Goal: Find specific page/section: Find specific page/section

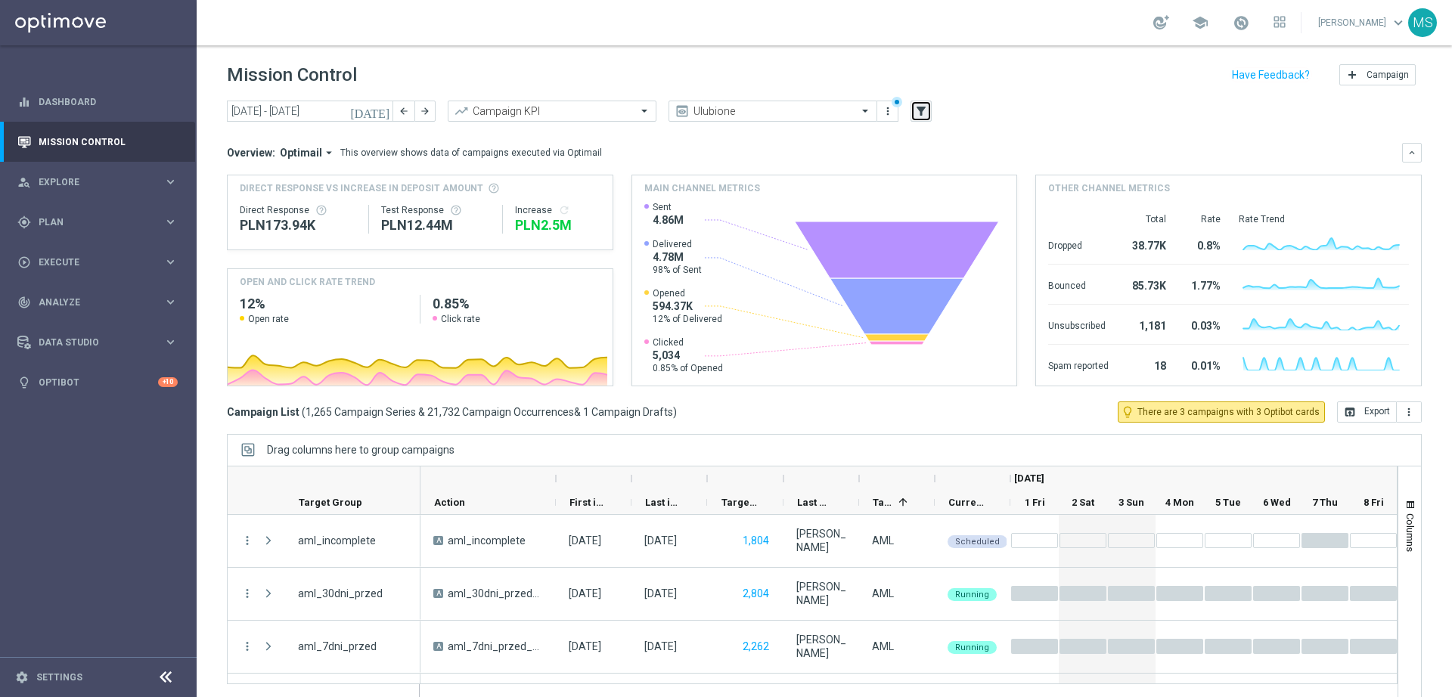
click at [926, 112] on icon "filter_alt" at bounding box center [921, 111] width 14 height 14
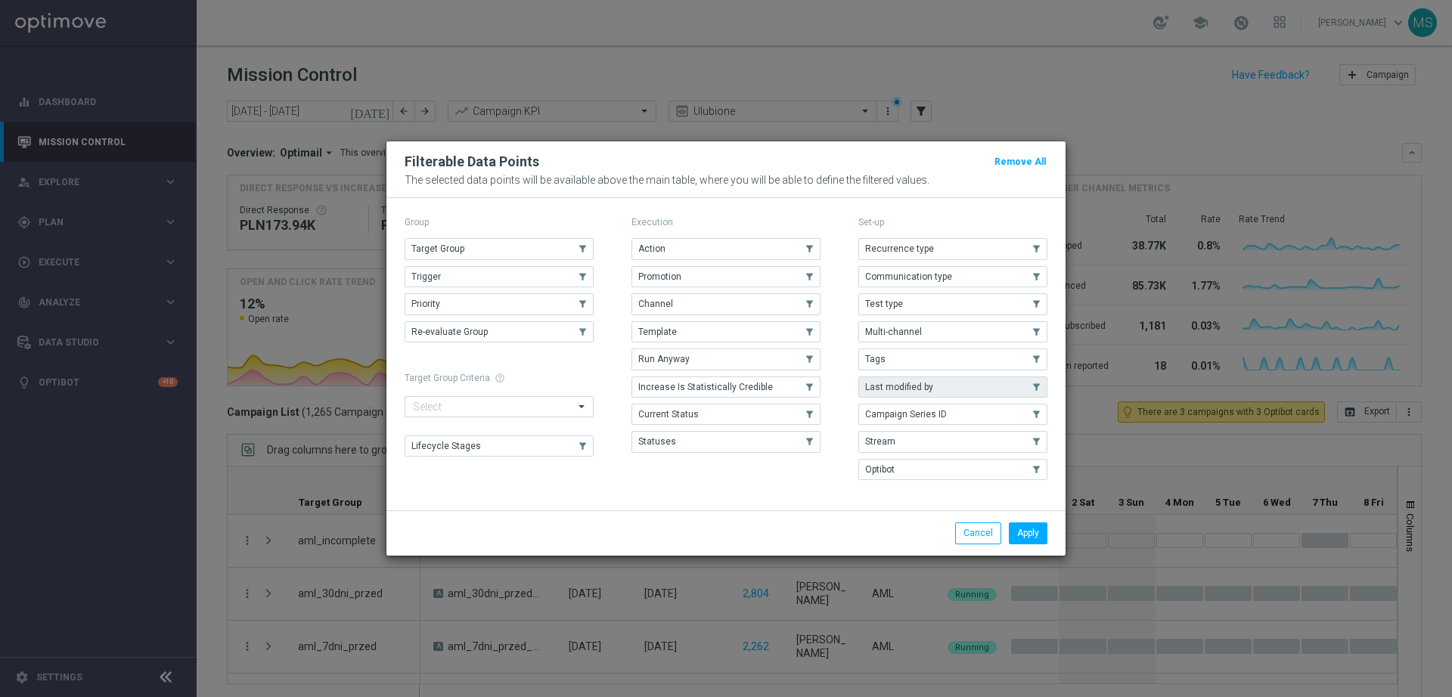
click at [937, 382] on button "Last modified by" at bounding box center [952, 387] width 189 height 21
click at [1030, 537] on button "Apply" at bounding box center [1028, 533] width 39 height 21
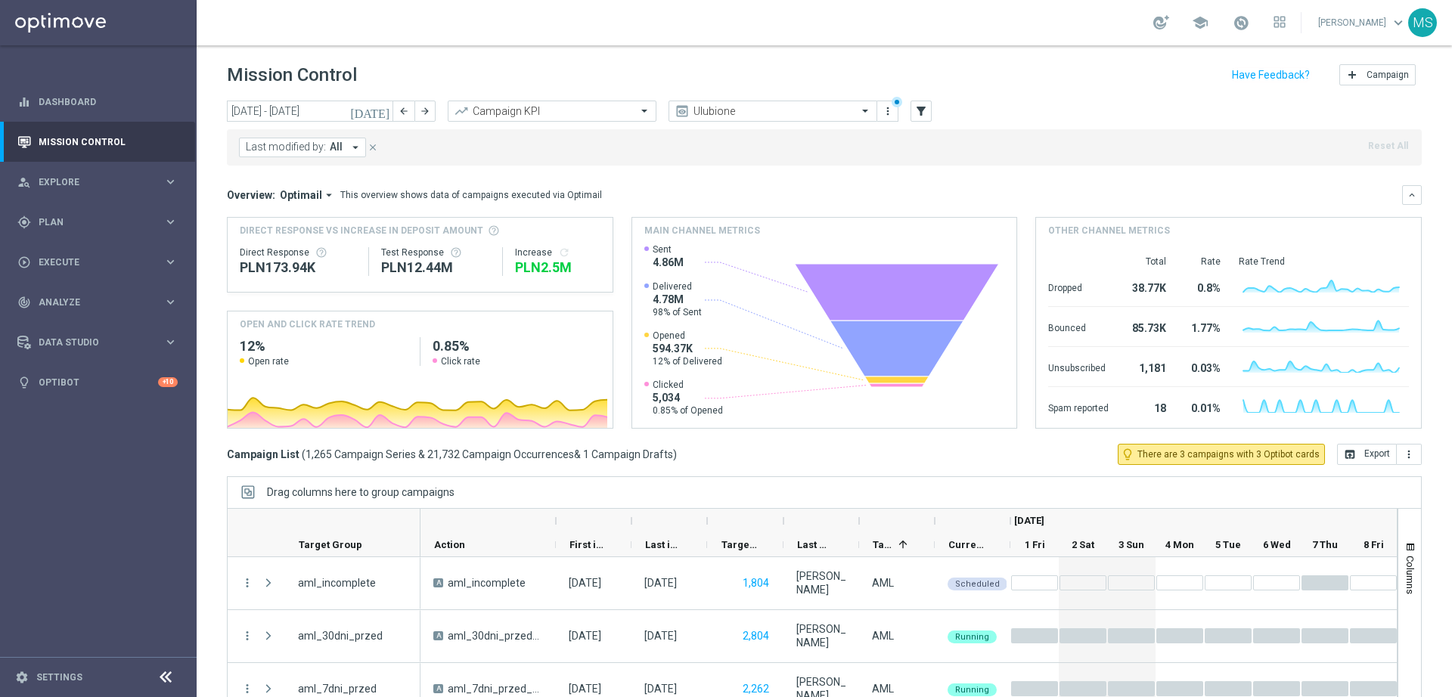
click at [309, 152] on span "Last modified by:" at bounding box center [286, 147] width 80 height 13
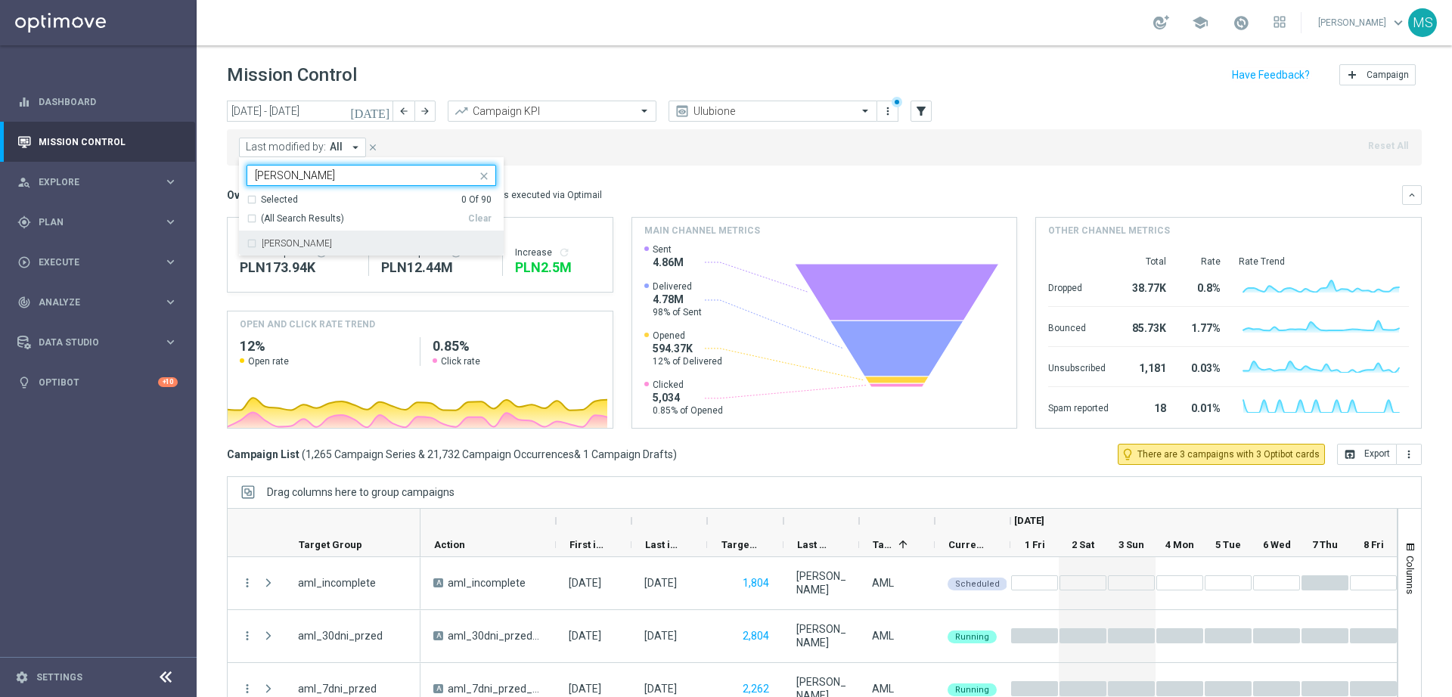
click at [361, 247] on div "[PERSON_NAME]" at bounding box center [379, 243] width 234 height 9
type input "[PERSON_NAME]"
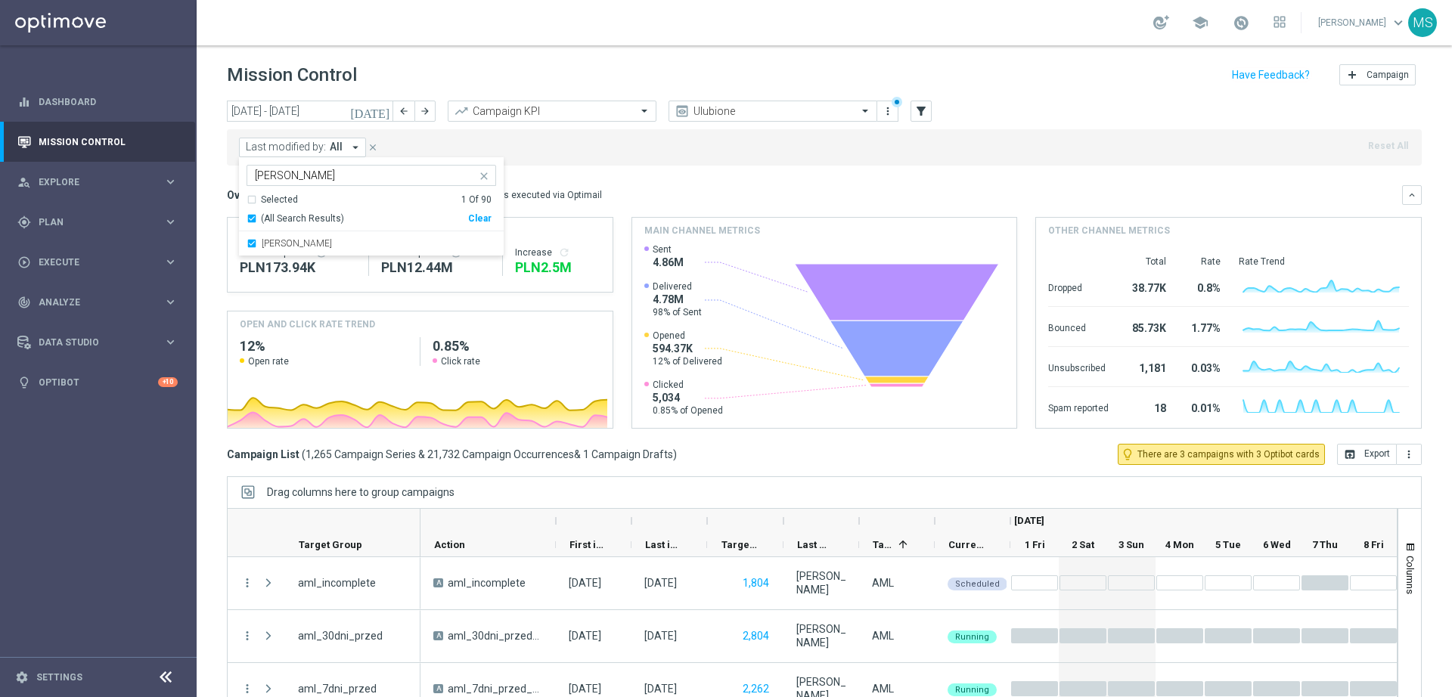
click at [544, 168] on mini-dashboard "Overview: Optimail arrow_drop_down This overview shows data of campaigns execut…" at bounding box center [824, 305] width 1195 height 278
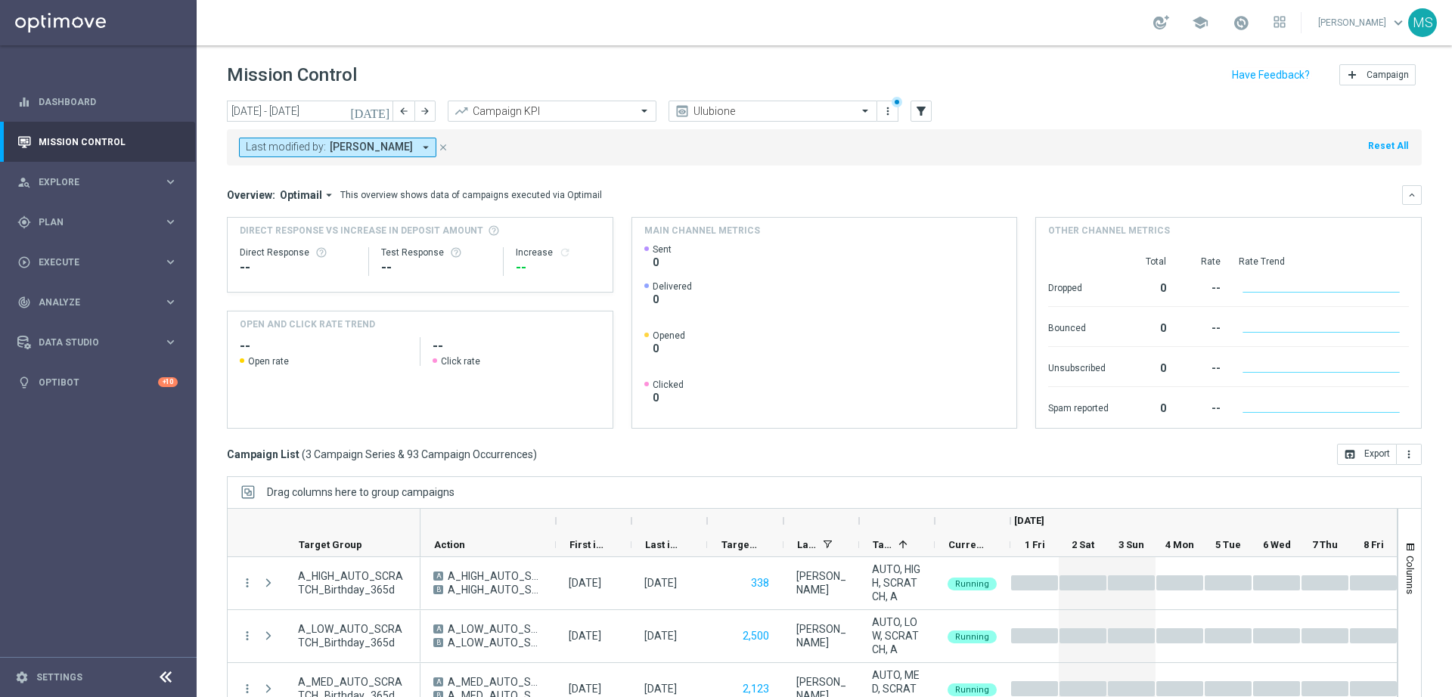
click at [385, 112] on icon "[DATE]" at bounding box center [370, 111] width 41 height 14
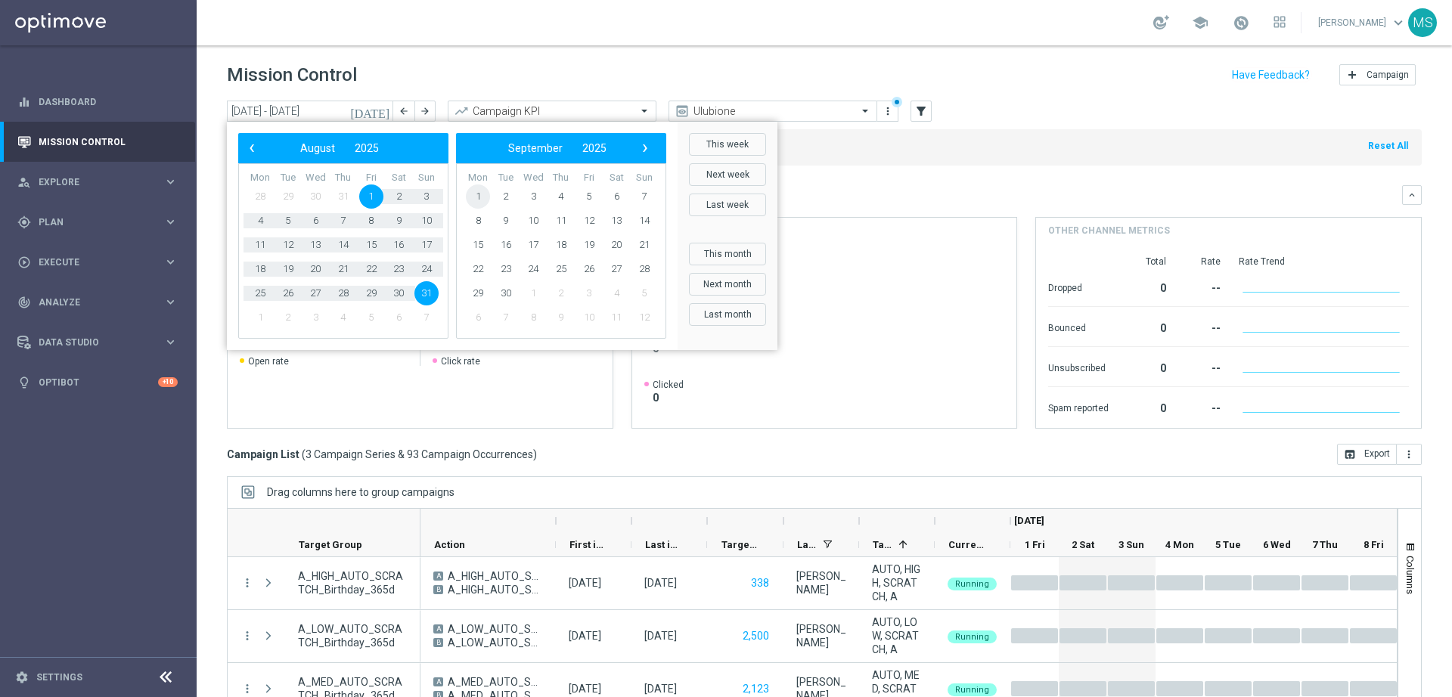
click at [471, 191] on span "1" at bounding box center [478, 197] width 24 height 24
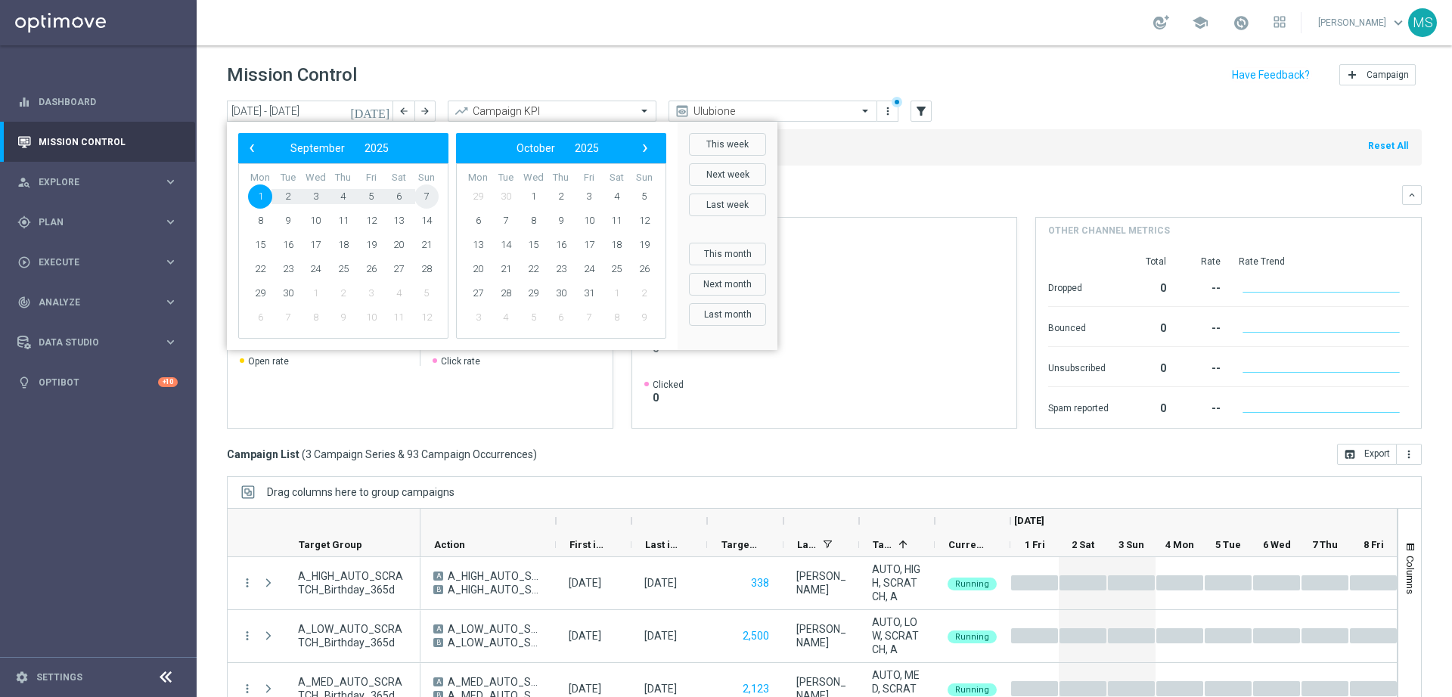
click at [432, 193] on span "7" at bounding box center [426, 197] width 24 height 24
type input "[DATE] - [DATE]"
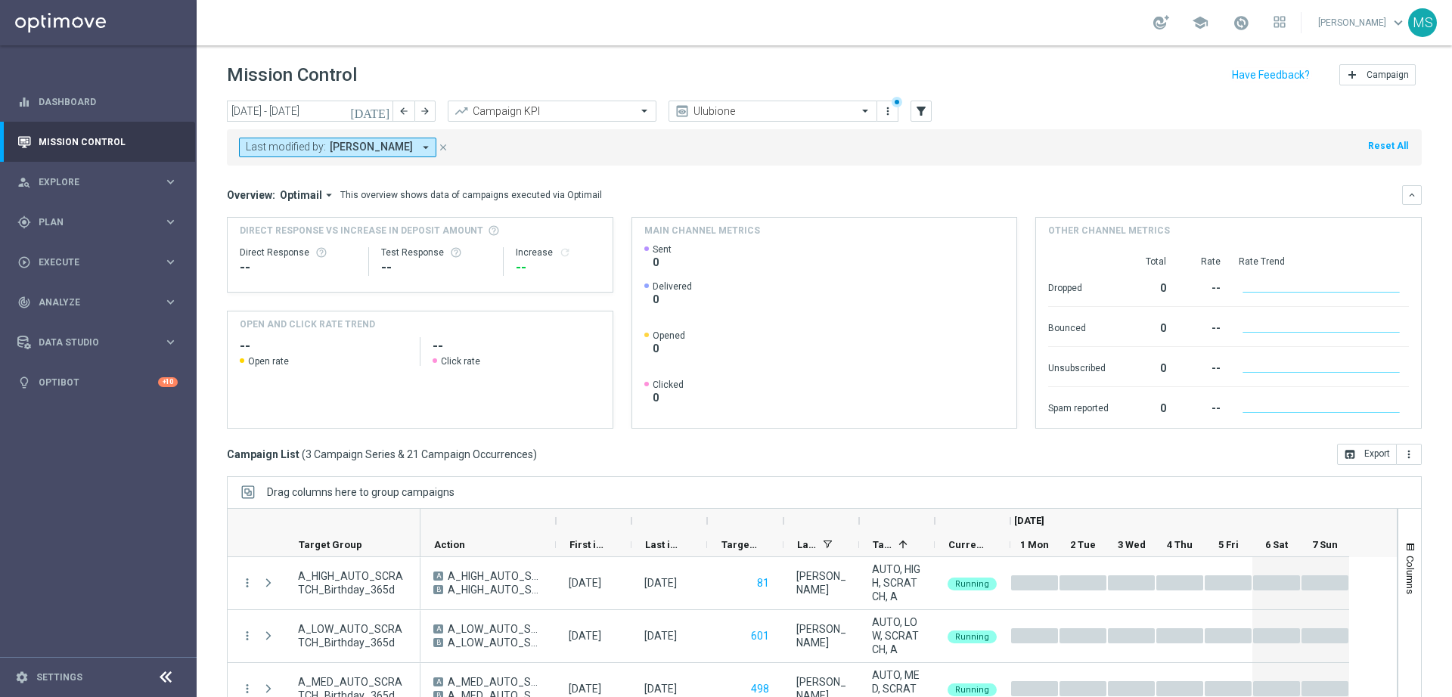
click at [369, 138] on button "Last modified by: [PERSON_NAME] arrow_drop_down" at bounding box center [337, 148] width 197 height 20
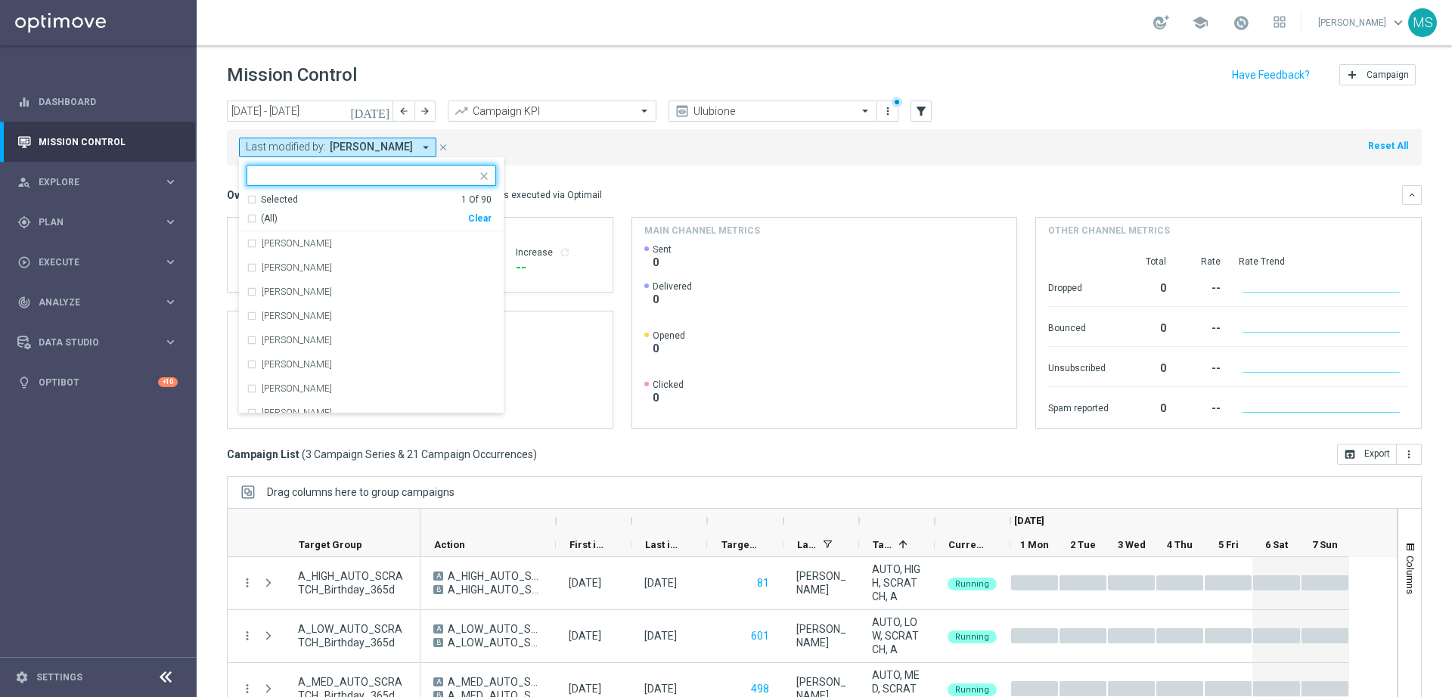
click at [0, 0] on div "Clear" at bounding box center [0, 0] width 0 height 0
click at [398, 170] on input "text" at bounding box center [366, 175] width 222 height 13
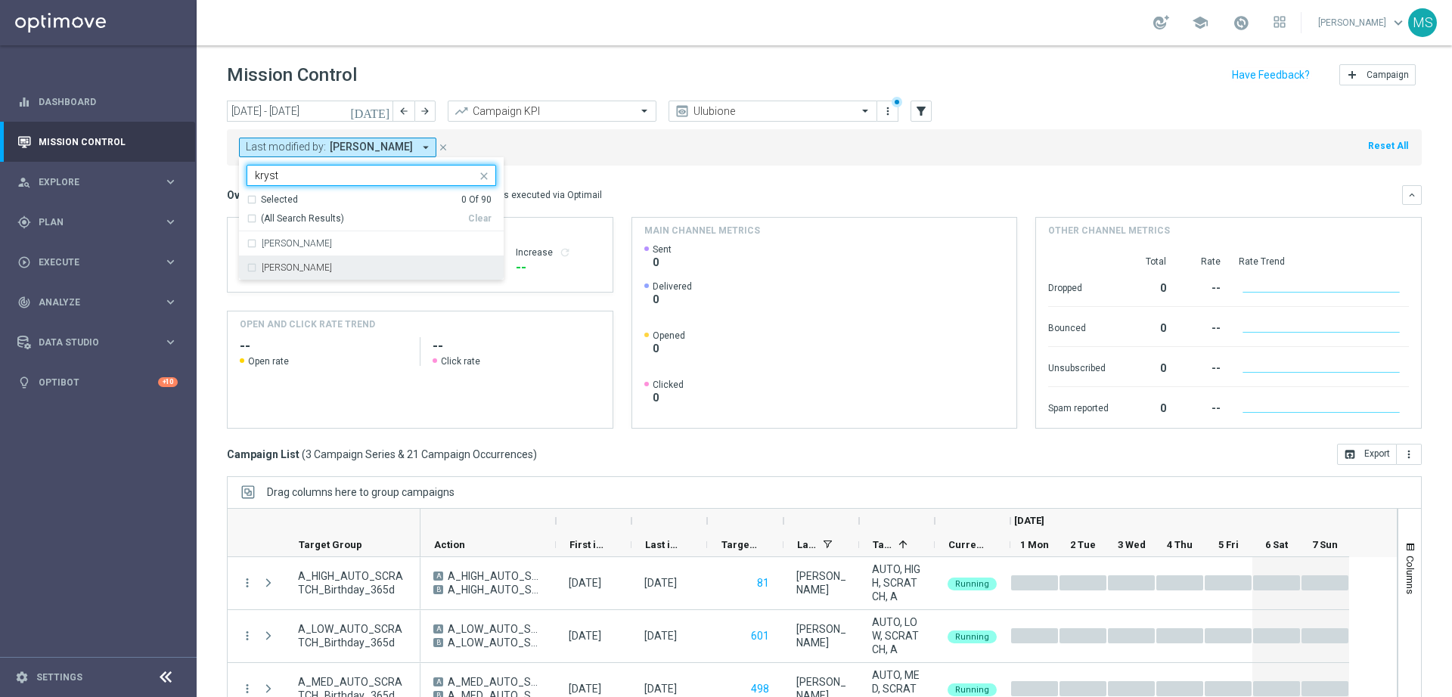
click at [380, 258] on div "[PERSON_NAME]" at bounding box center [372, 268] width 250 height 24
type input "kryst"
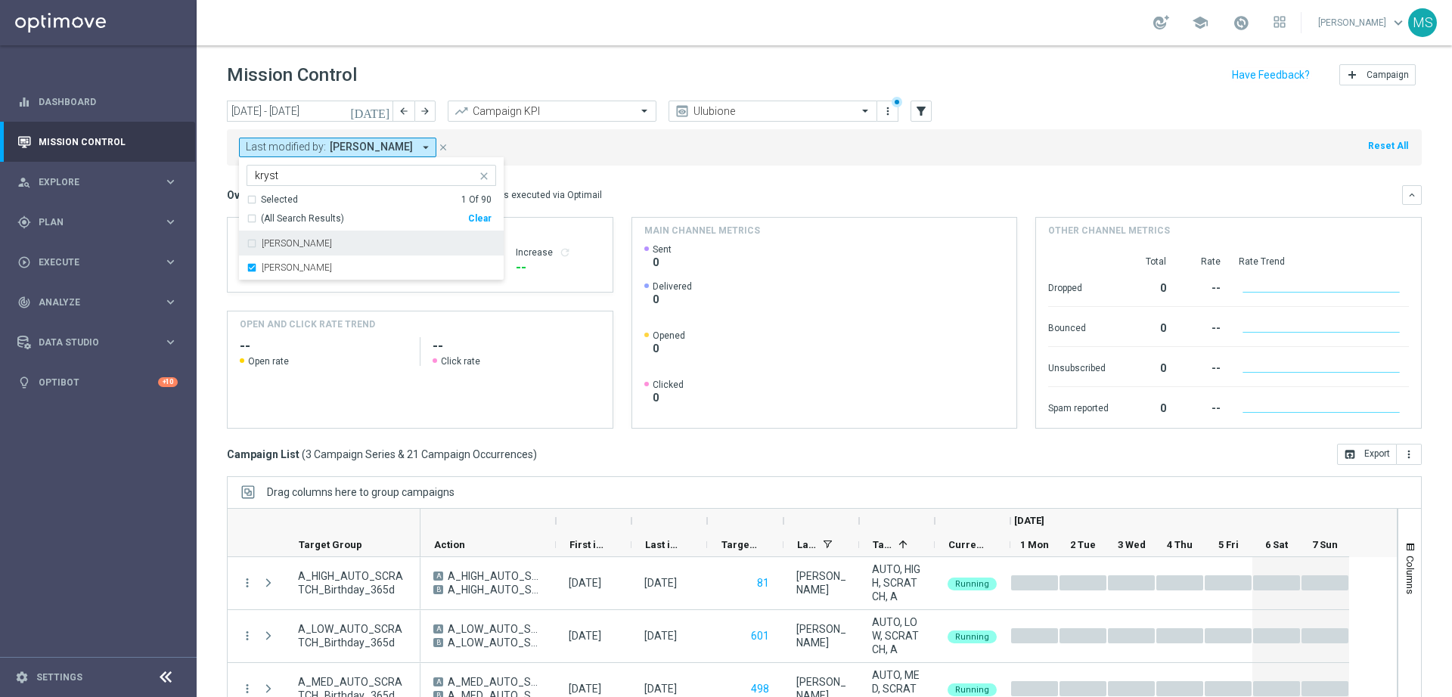
click at [643, 154] on div "Last modified by: [PERSON_NAME] arrow_drop_down [PERSON_NAME] [PERSON_NAME] Sel…" at bounding box center [824, 147] width 1195 height 36
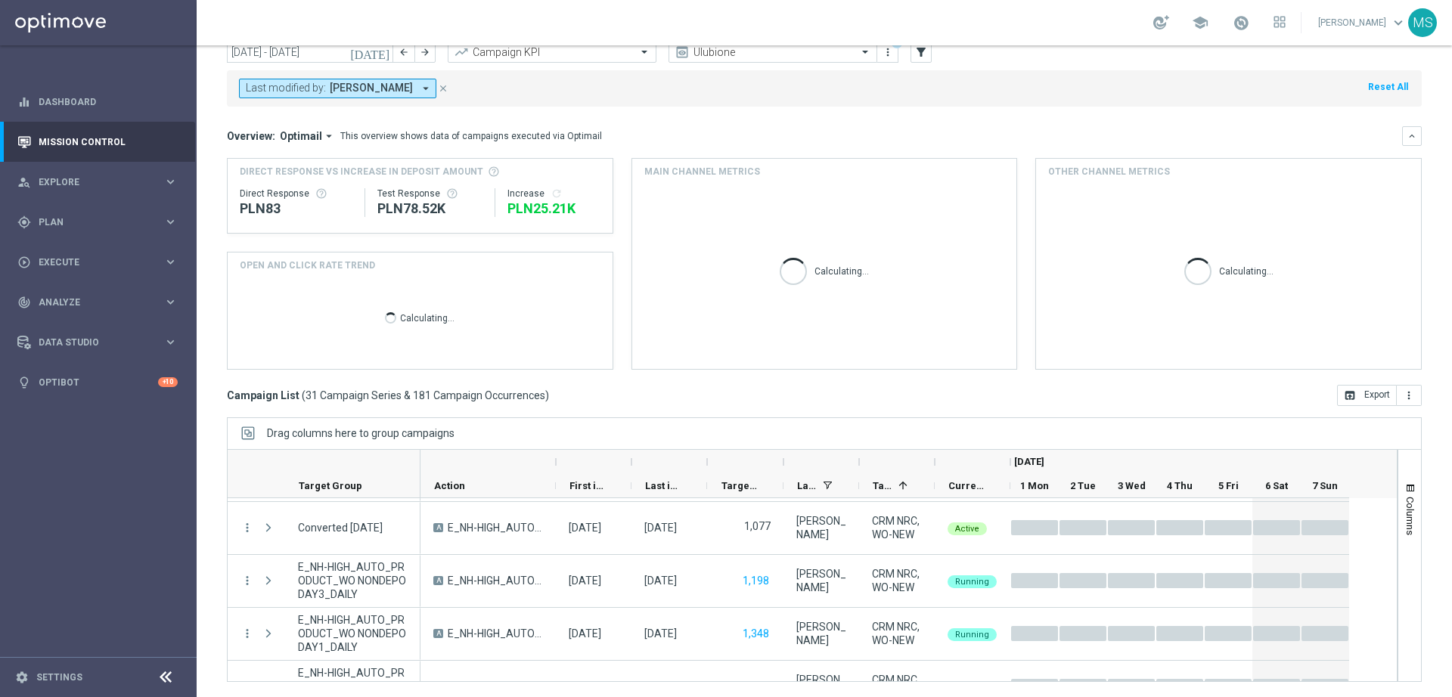
scroll to position [945, 0]
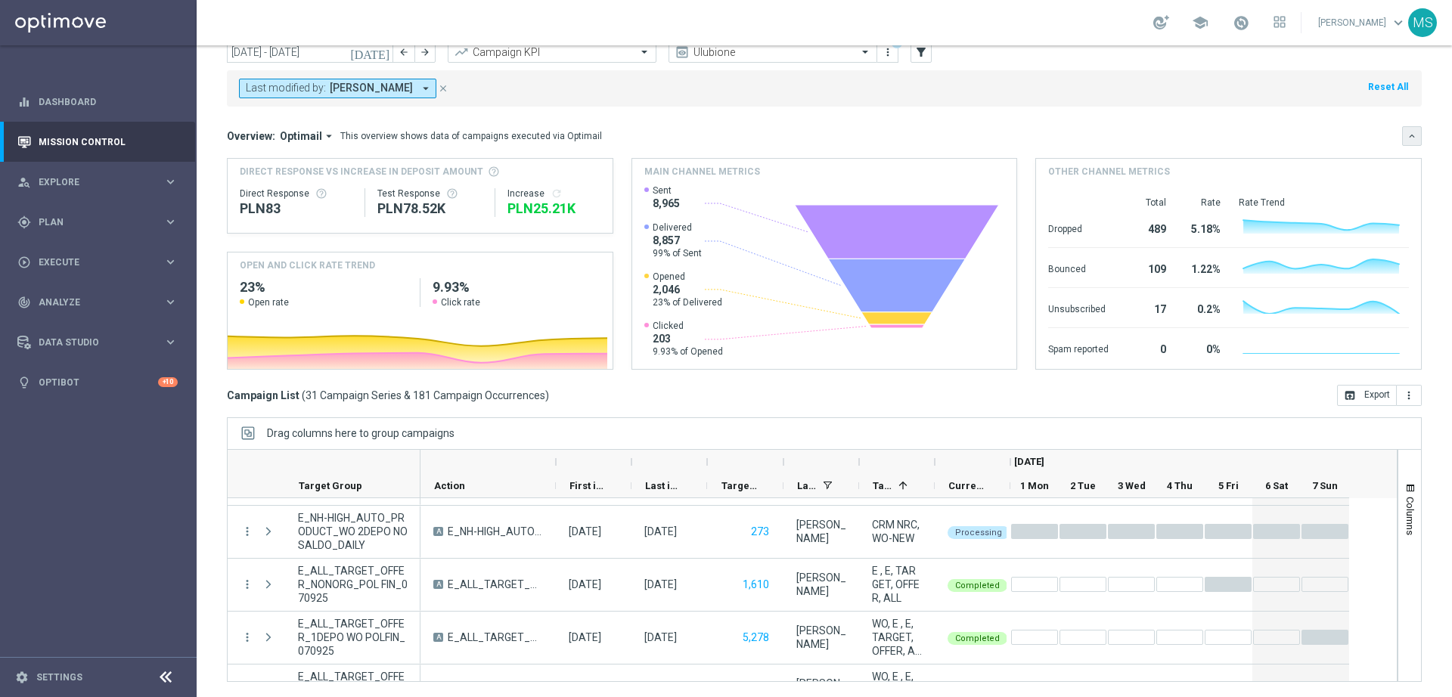
click at [1407, 137] on icon "keyboard_arrow_down" at bounding box center [1412, 136] width 11 height 11
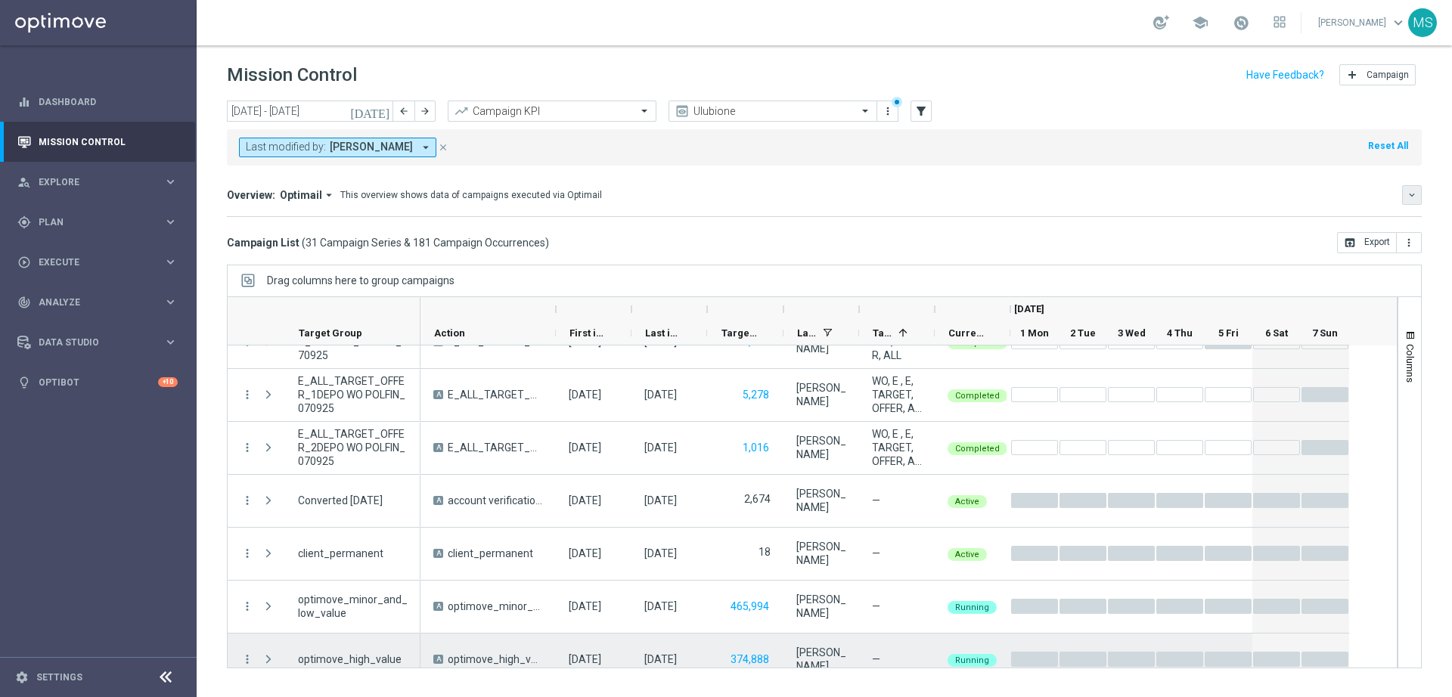
scroll to position [941, 0]
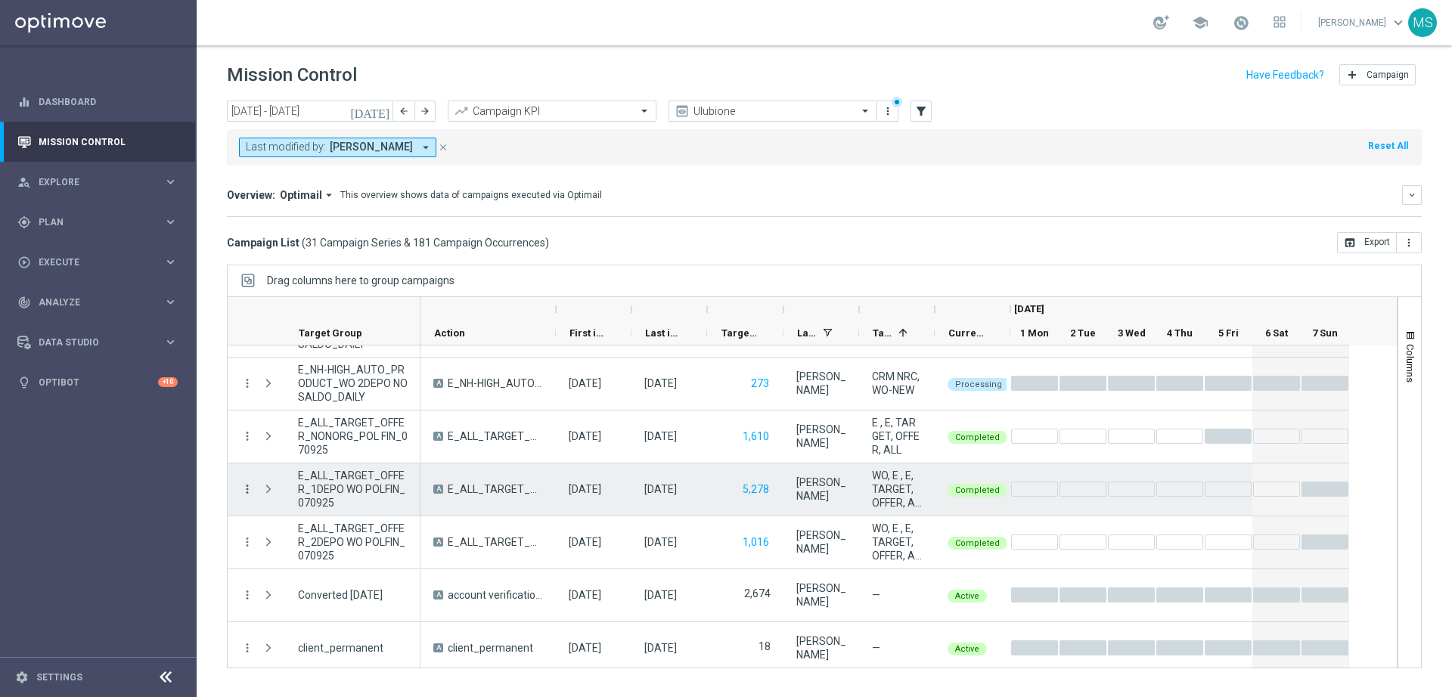
click at [247, 490] on icon "more_vert" at bounding box center [247, 490] width 14 height 14
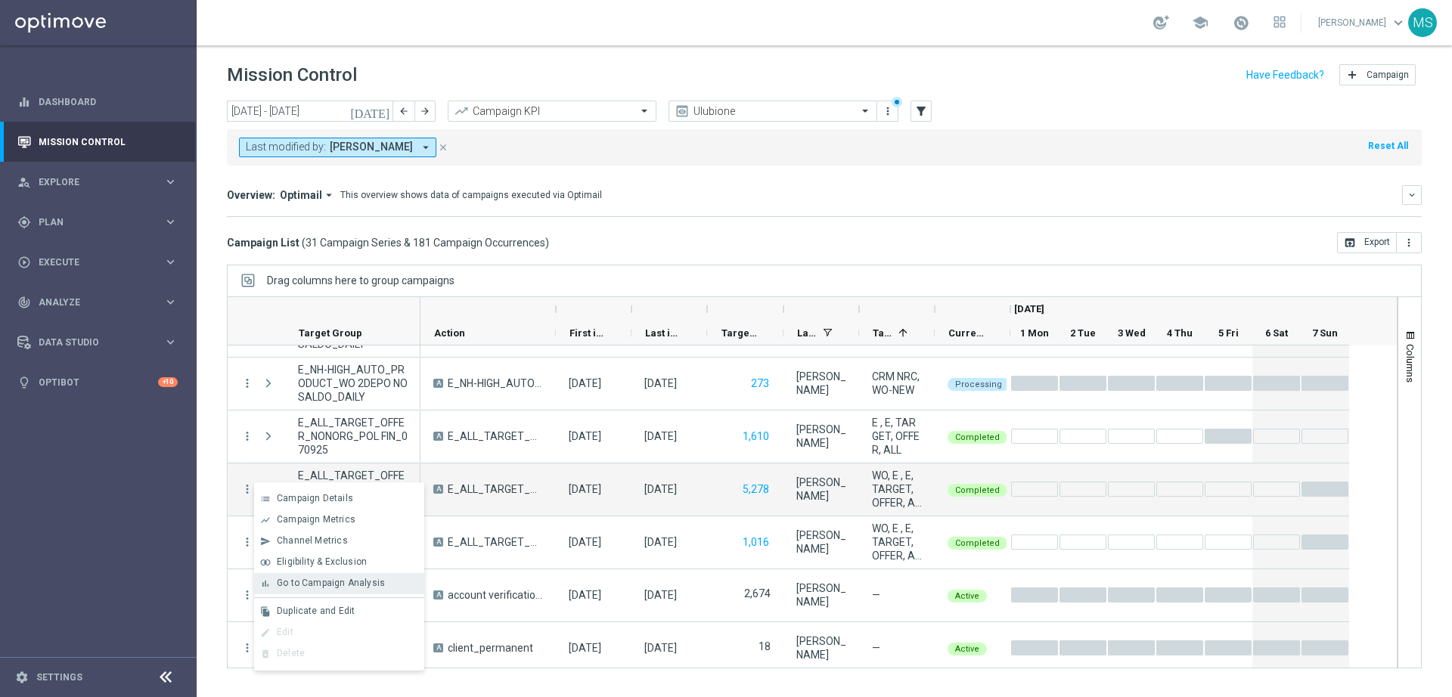
click at [324, 578] on span "Go to Campaign Analysis" at bounding box center [331, 583] width 108 height 11
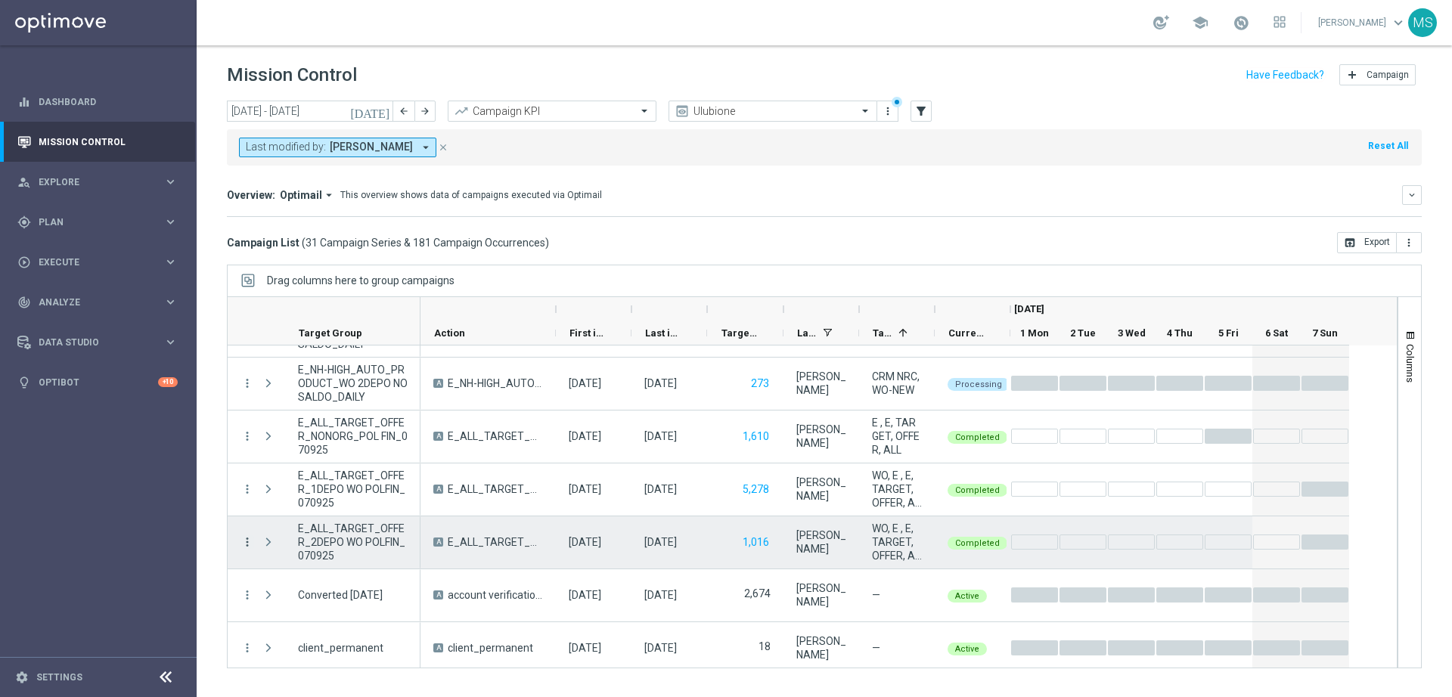
click at [240, 541] on icon "more_vert" at bounding box center [247, 542] width 14 height 14
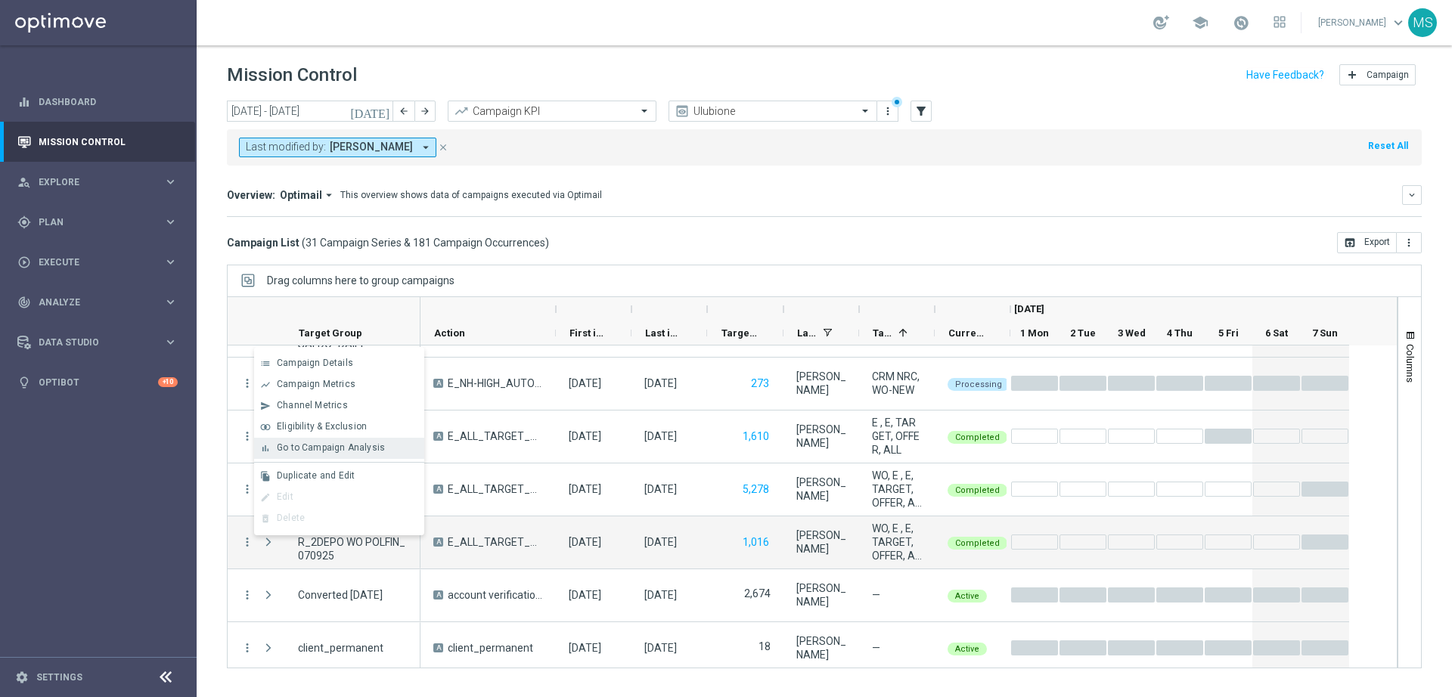
click at [350, 448] on span "Go to Campaign Analysis" at bounding box center [331, 447] width 108 height 11
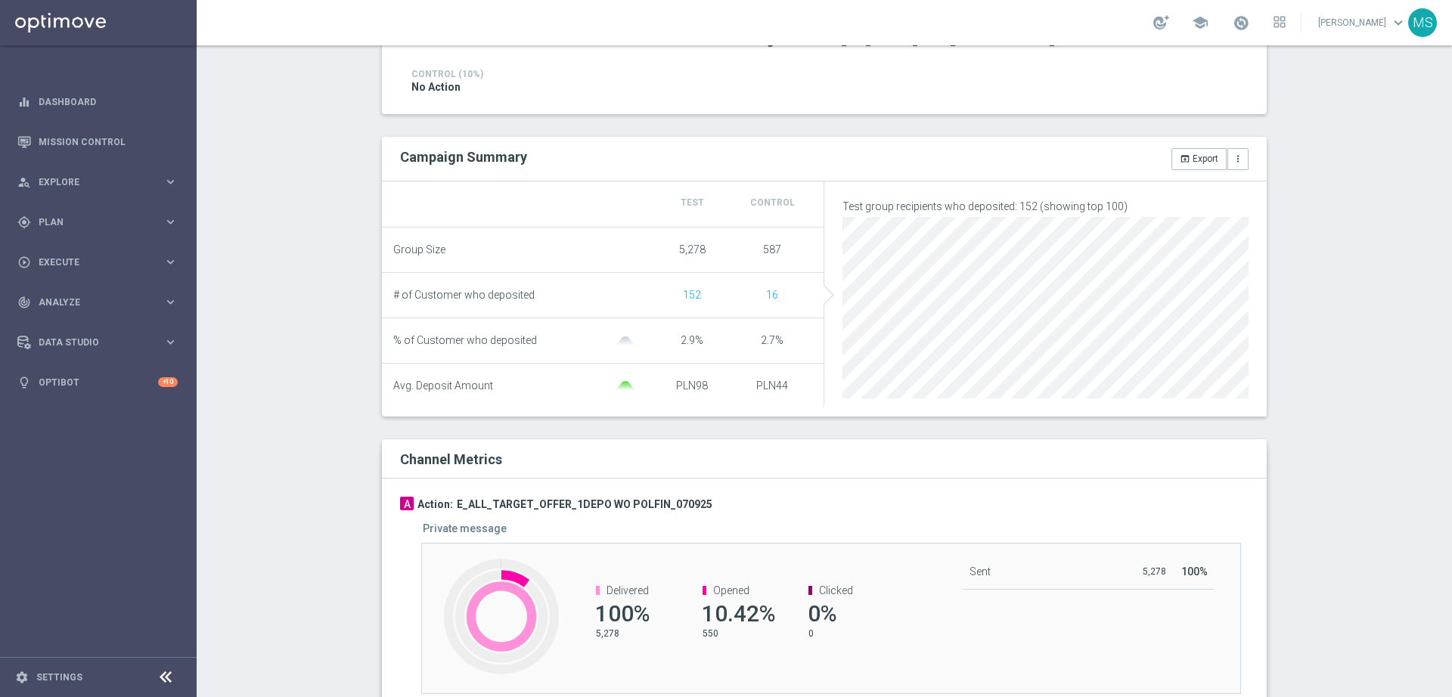
scroll to position [341, 0]
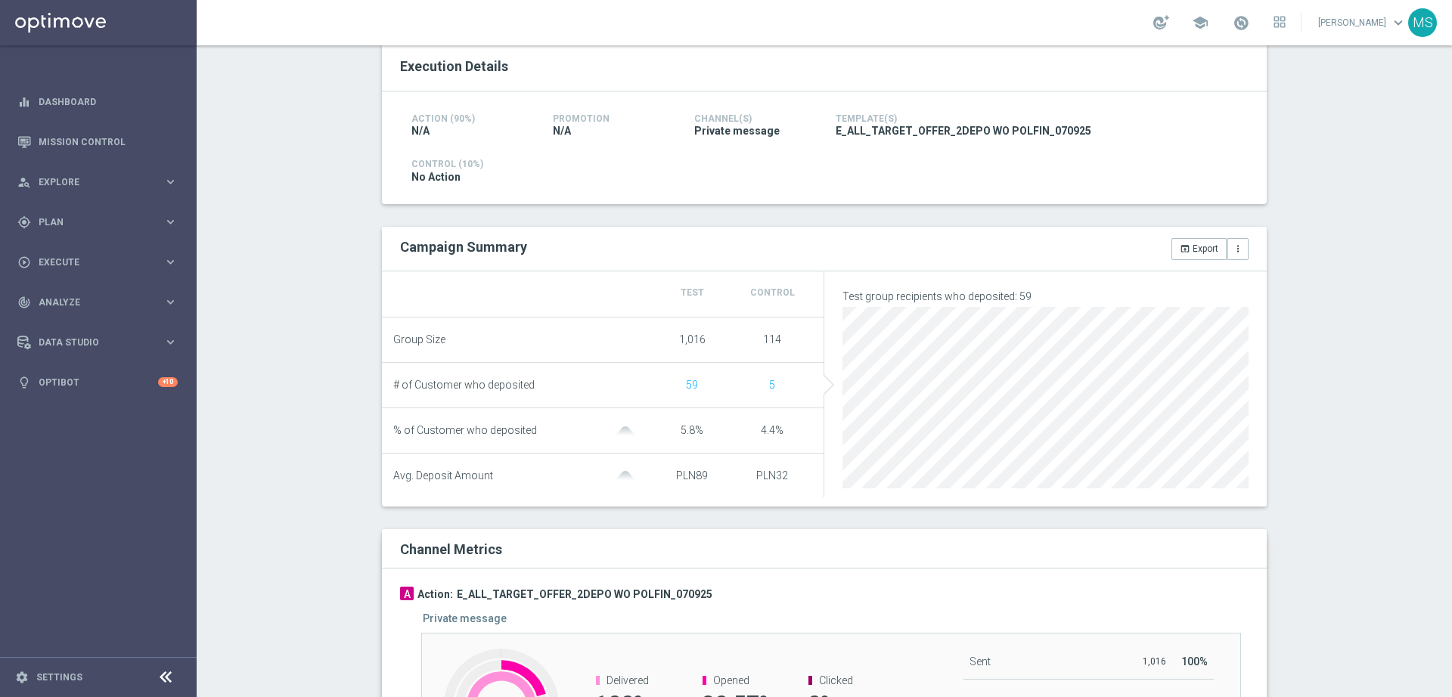
scroll to position [436, 0]
